Goal: Complete application form

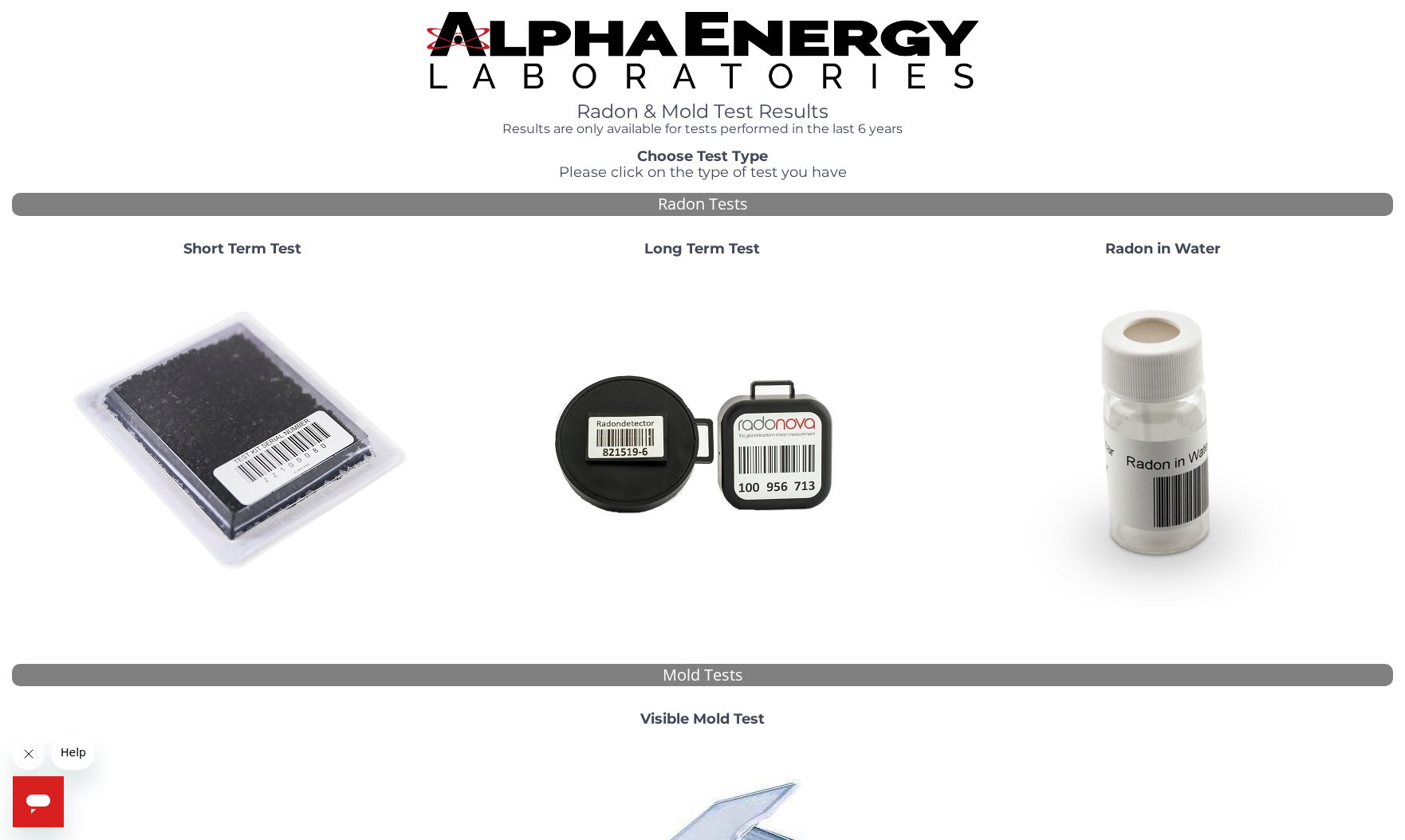
scroll to position [0, 1]
click at [675, 244] on strong "Long Term Test" at bounding box center [701, 249] width 116 height 18
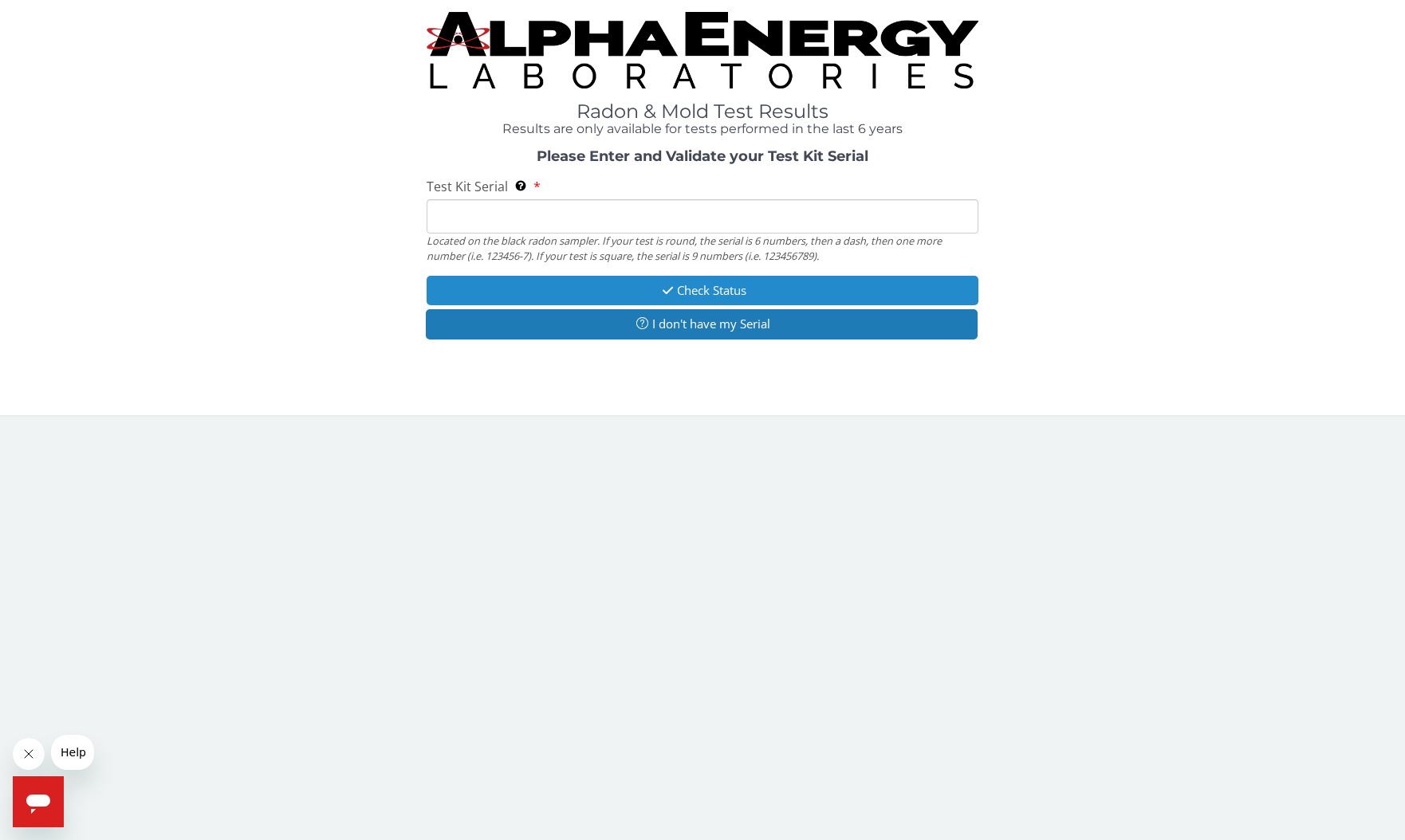
scroll to position [0, 0]
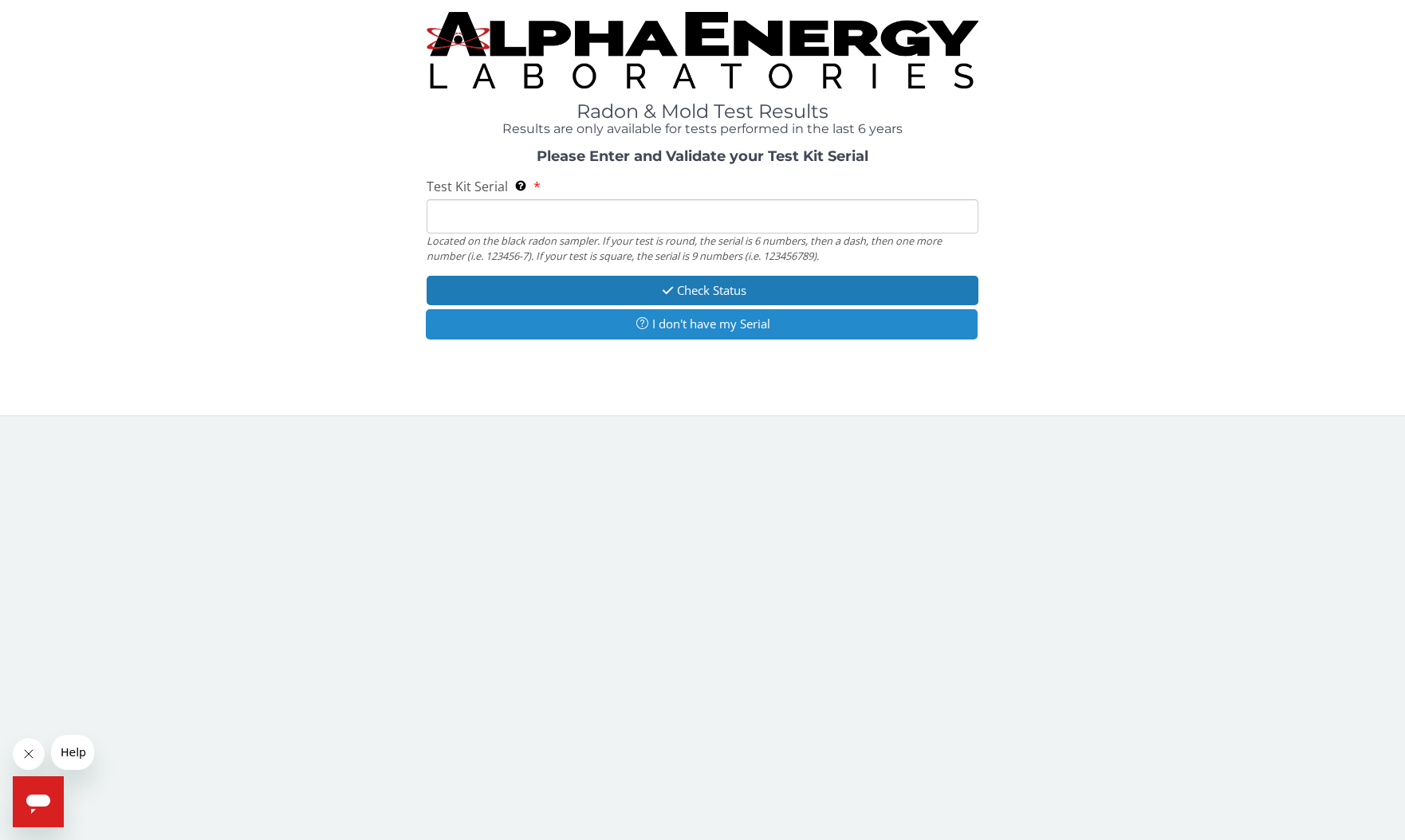
click at [667, 318] on button "I don't have my Serial" at bounding box center [701, 324] width 552 height 30
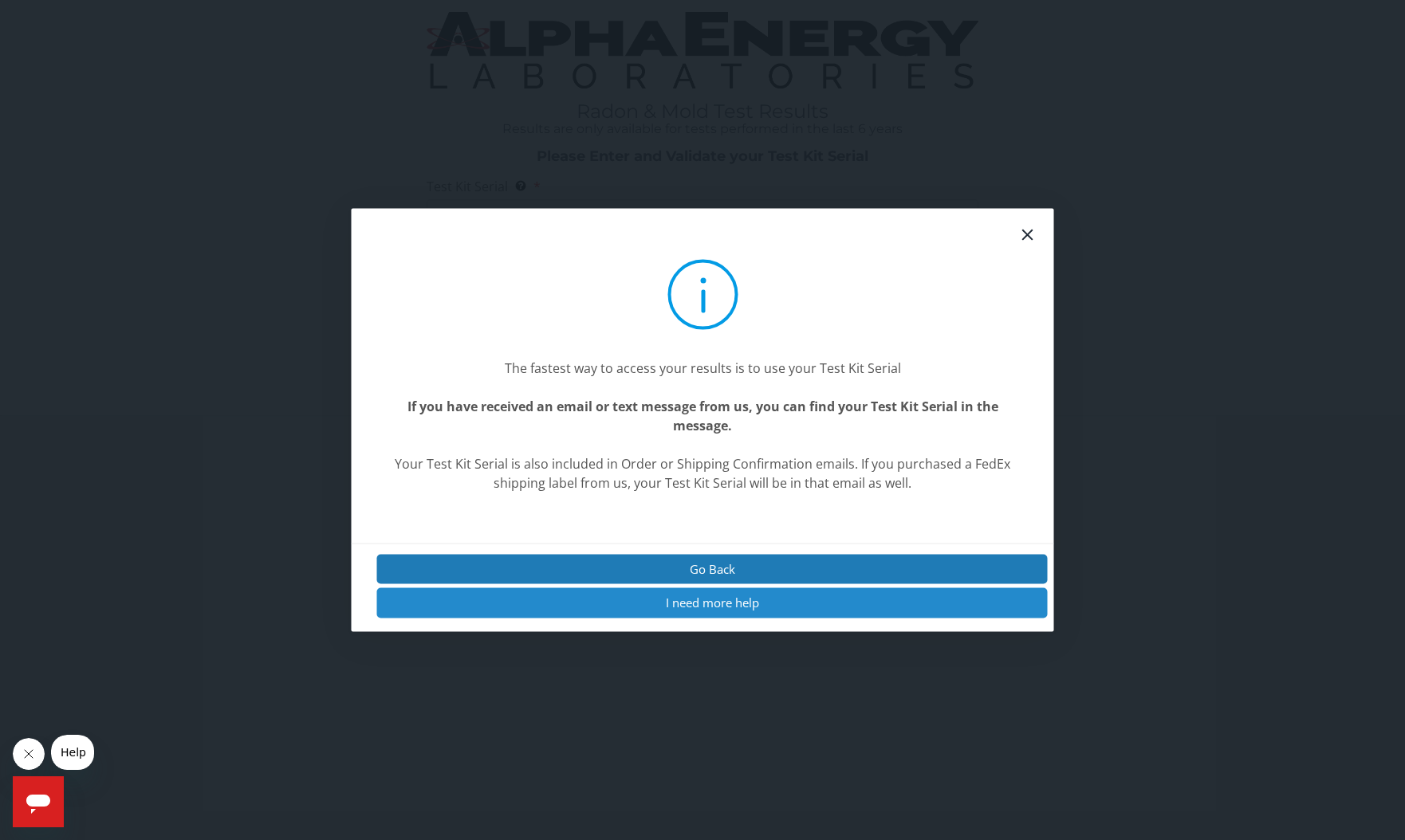
click at [736, 597] on button "I need more help" at bounding box center [712, 603] width 671 height 30
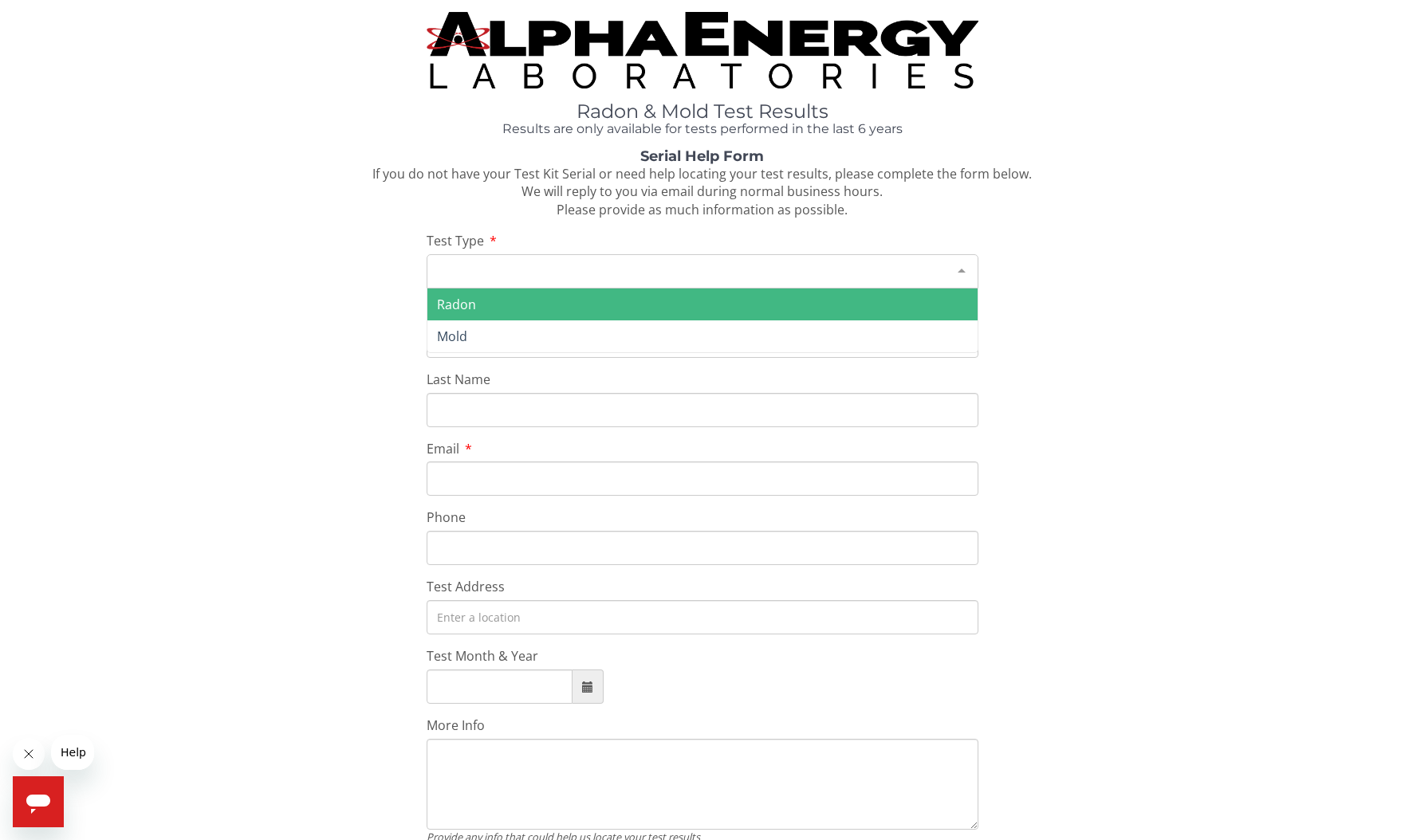
click at [966, 265] on div at bounding box center [962, 271] width 32 height 30
drag, startPoint x: 835, startPoint y: 291, endPoint x: 826, endPoint y: 292, distance: 9.1
click at [835, 290] on span "Radon" at bounding box center [702, 305] width 551 height 32
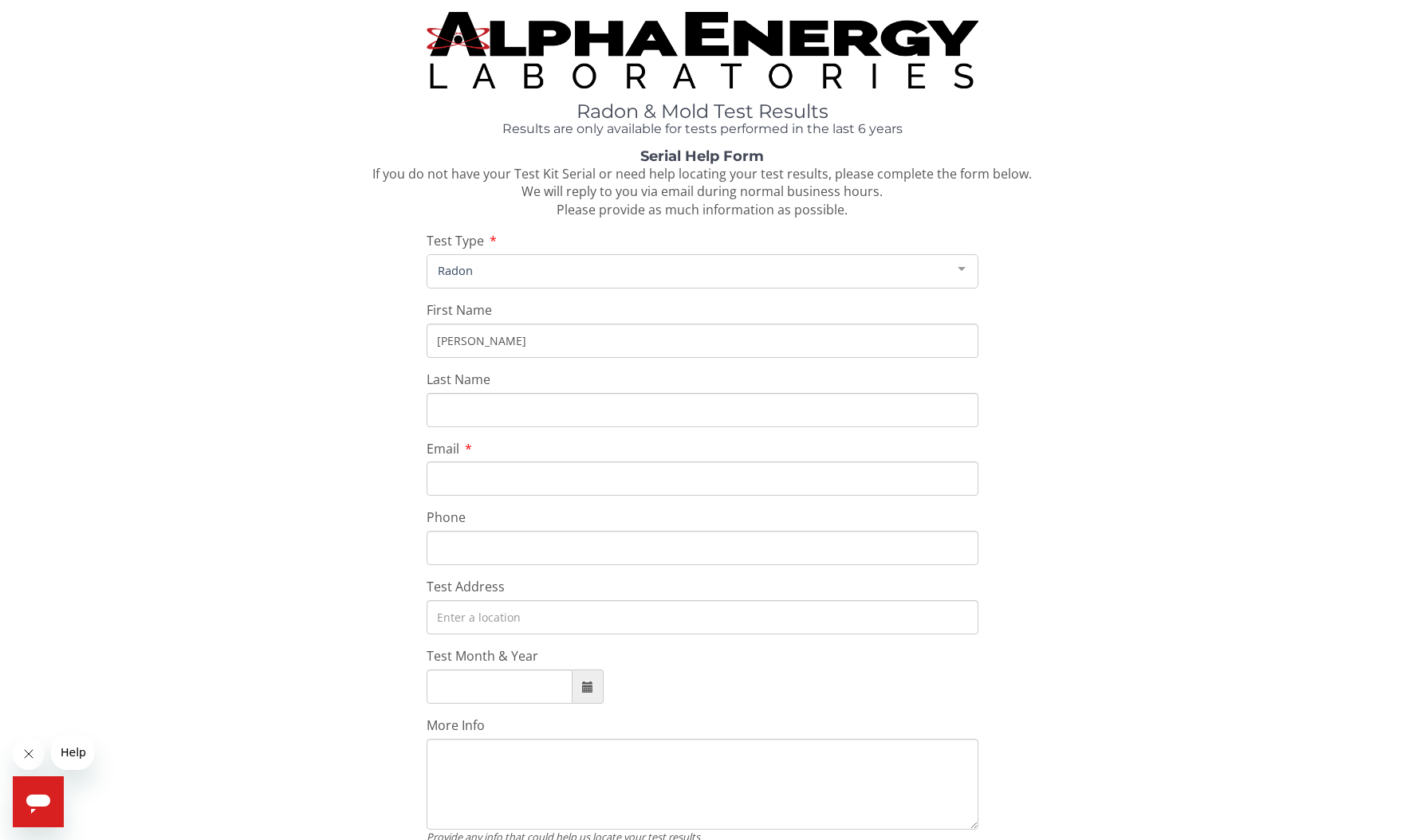
type input "[PERSON_NAME]"
type input "Levi"
type input "[EMAIL_ADDRESS][DOMAIN_NAME]"
type input "[PHONE_NUMBER]"
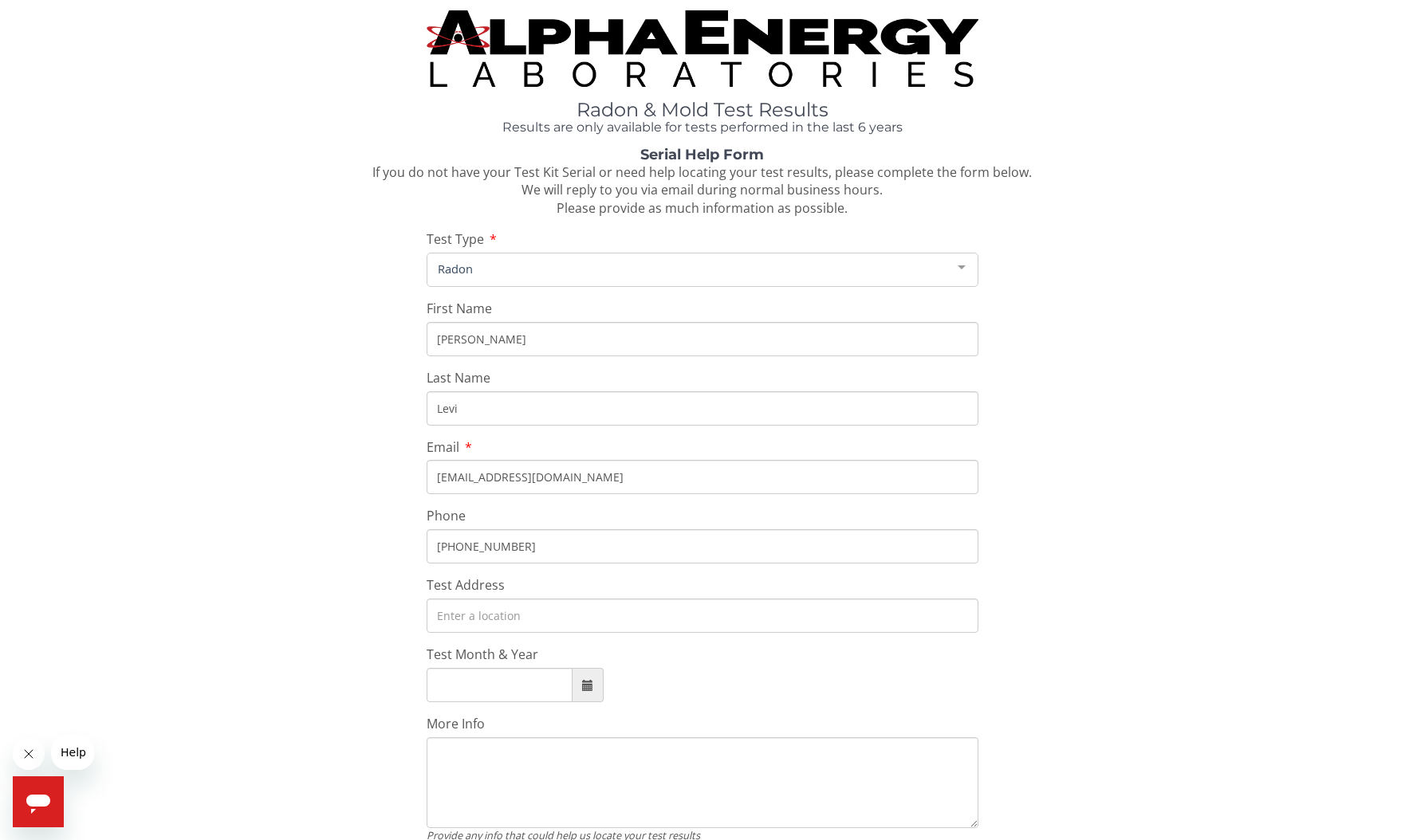
scroll to position [2, 0]
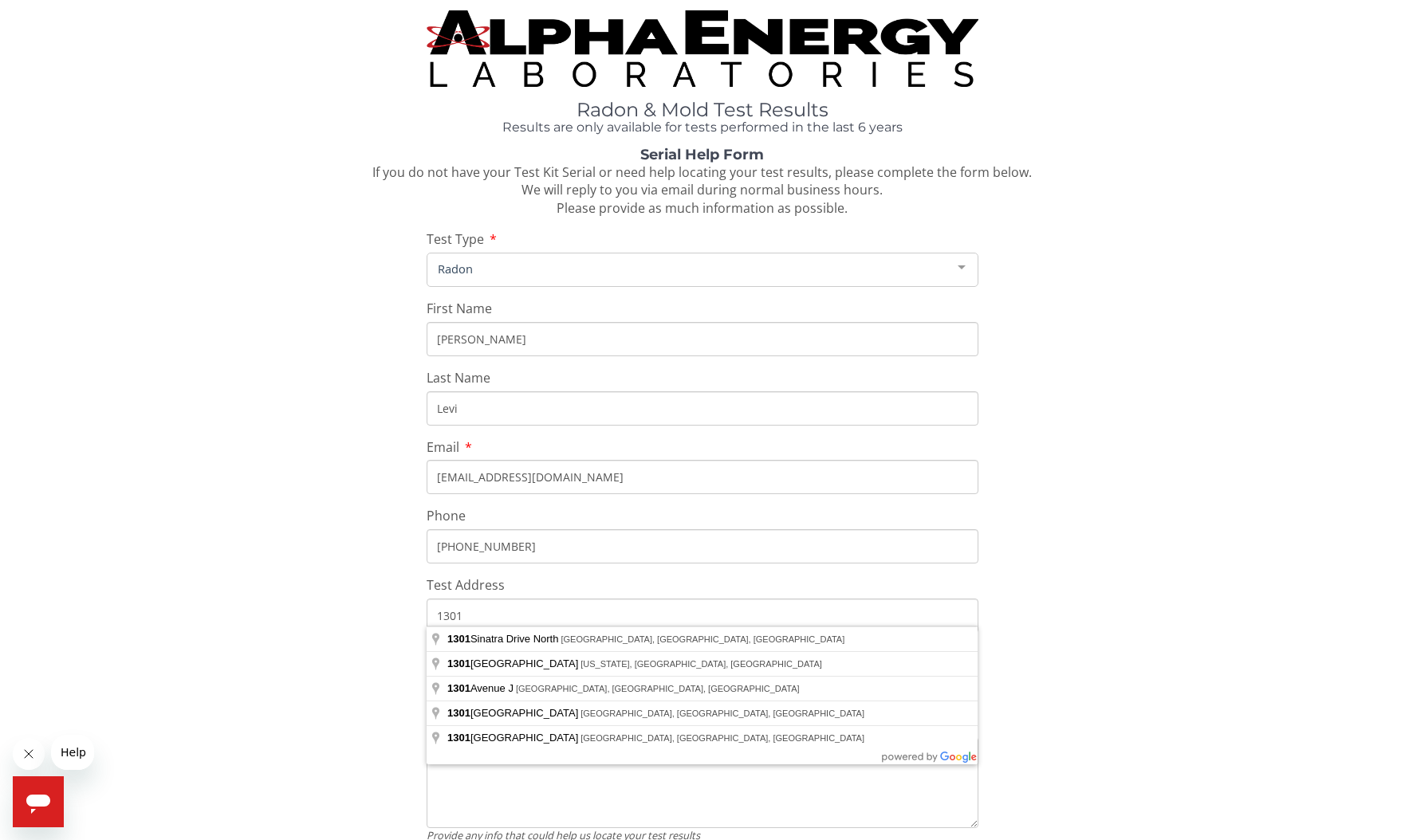
type input "1301 F"
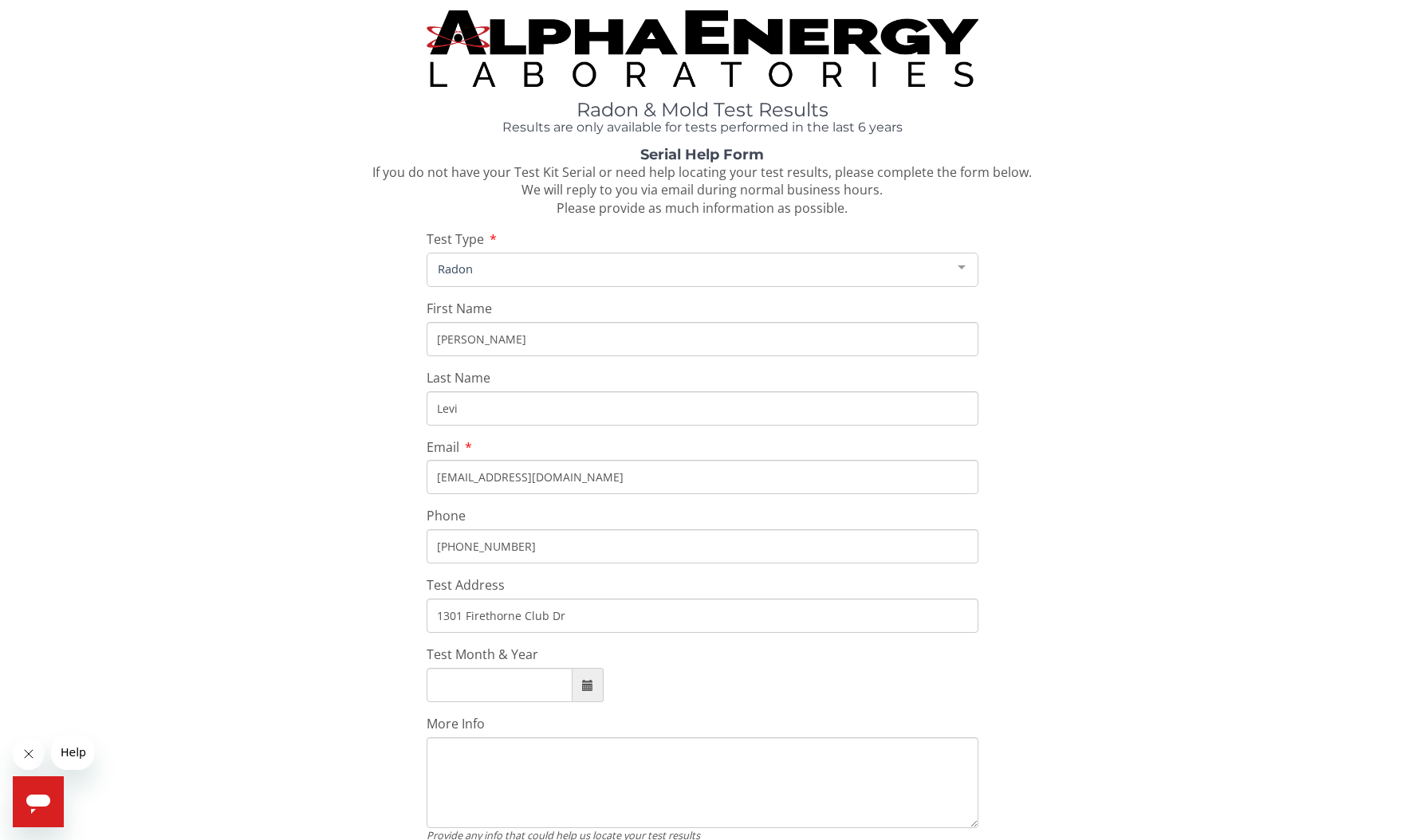
type input "[STREET_ADDRESS][PERSON_NAME]"
click at [590, 683] on span at bounding box center [587, 685] width 11 height 11
click at [444, 497] on span at bounding box center [440, 502] width 11 height 11
click at [443, 497] on span at bounding box center [440, 502] width 11 height 11
click at [623, 497] on span at bounding box center [624, 502] width 11 height 11
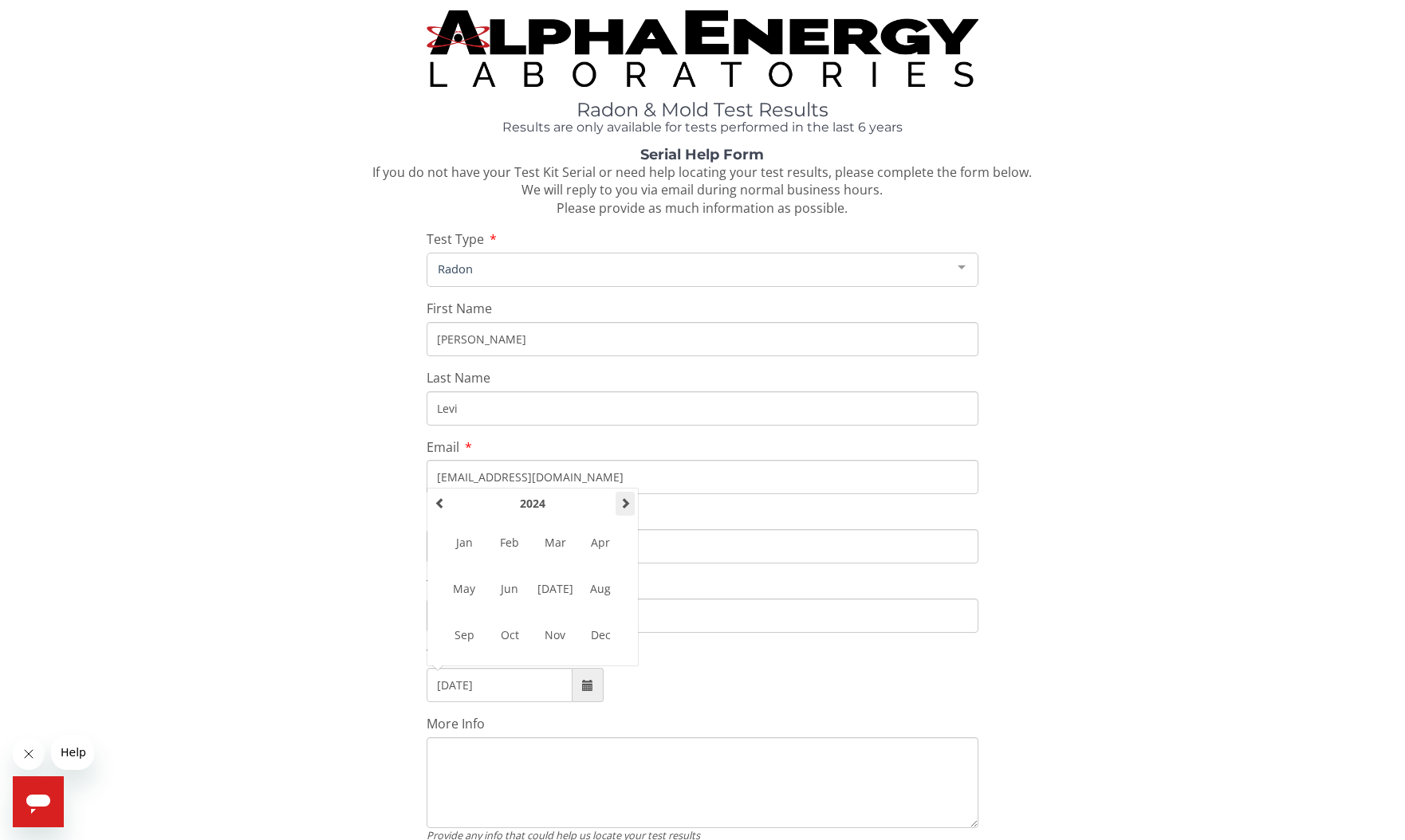
click at [623, 497] on span at bounding box center [624, 502] width 11 height 11
click at [558, 583] on span "[DATE]" at bounding box center [554, 589] width 43 height 43
type input "[DATE]"
click at [689, 611] on input "[STREET_ADDRESS][PERSON_NAME]" at bounding box center [702, 616] width 552 height 35
drag, startPoint x: 689, startPoint y: 611, endPoint x: 483, endPoint y: 603, distance: 206.2
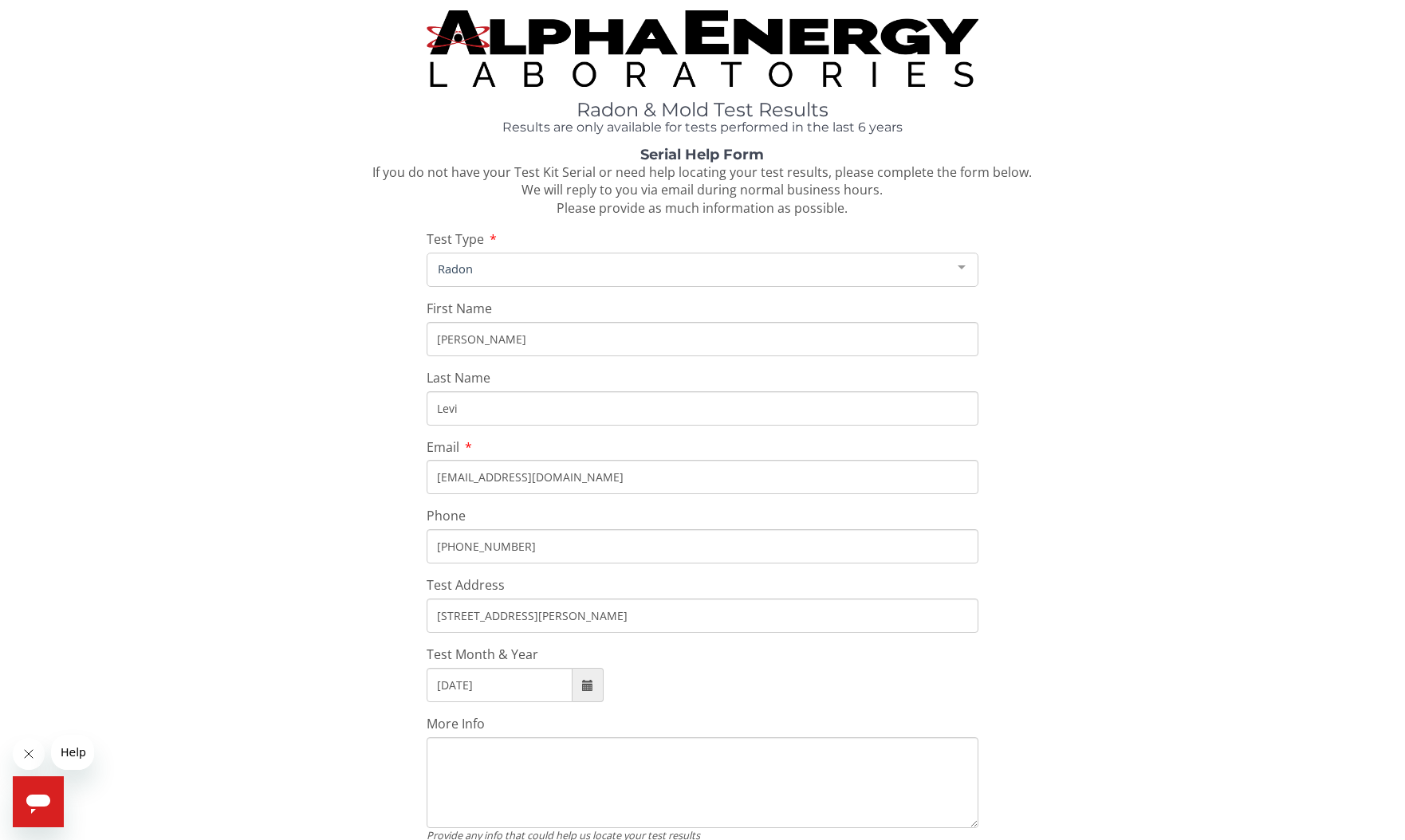
click at [478, 606] on input "[STREET_ADDRESS][PERSON_NAME]" at bounding box center [702, 616] width 552 height 35
click at [962, 610] on input "[STREET_ADDRESS][PERSON_NAME]" at bounding box center [702, 616] width 552 height 35
click at [603, 607] on input "1301 Firethorne Club Dr" at bounding box center [702, 616] width 552 height 35
type input "[STREET_ADDRESS]"
click at [686, 668] on div "[DATE]" at bounding box center [702, 685] width 552 height 35
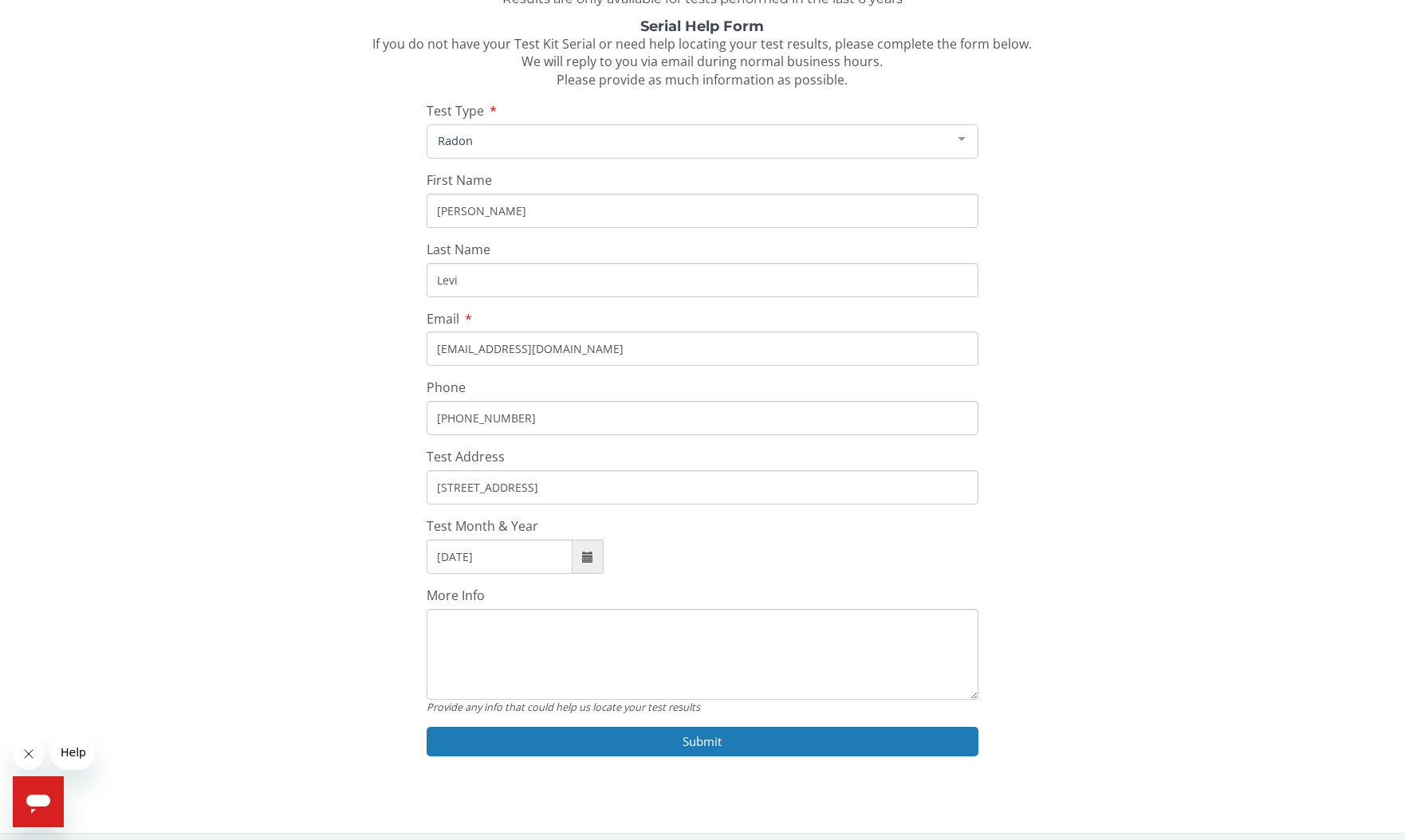
scroll to position [129, 0]
click at [698, 738] on button "Submit" at bounding box center [702, 742] width 552 height 30
click at [700, 727] on button "Submit" at bounding box center [702, 742] width 552 height 30
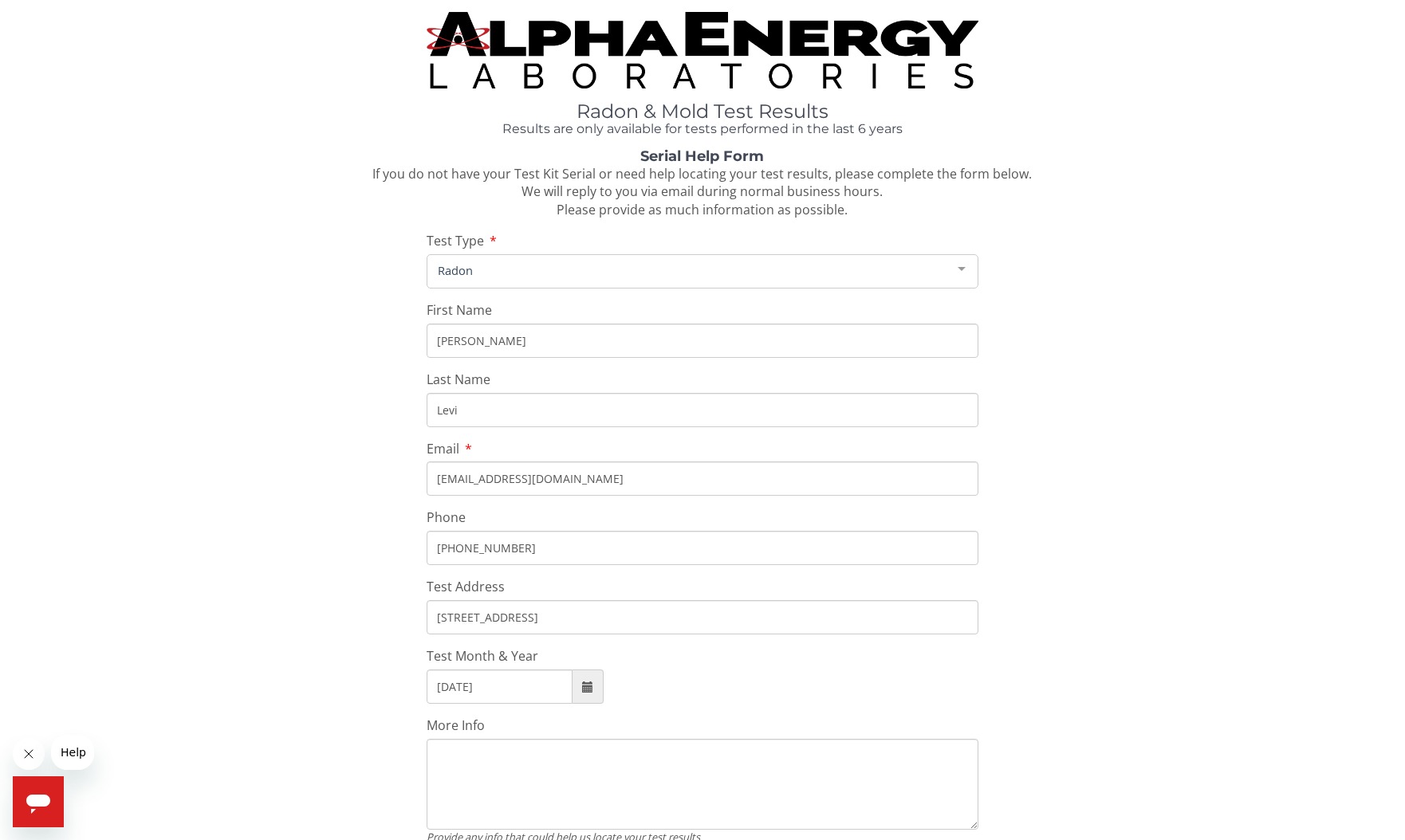
scroll to position [0, 0]
